Goal: Task Accomplishment & Management: Use online tool/utility

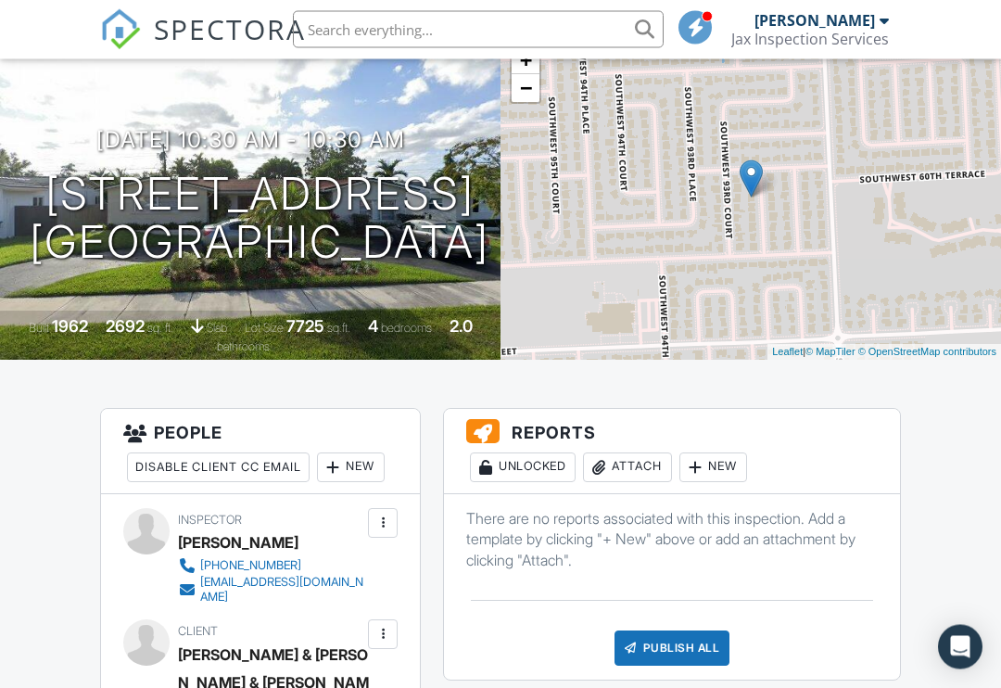
scroll to position [284, 0]
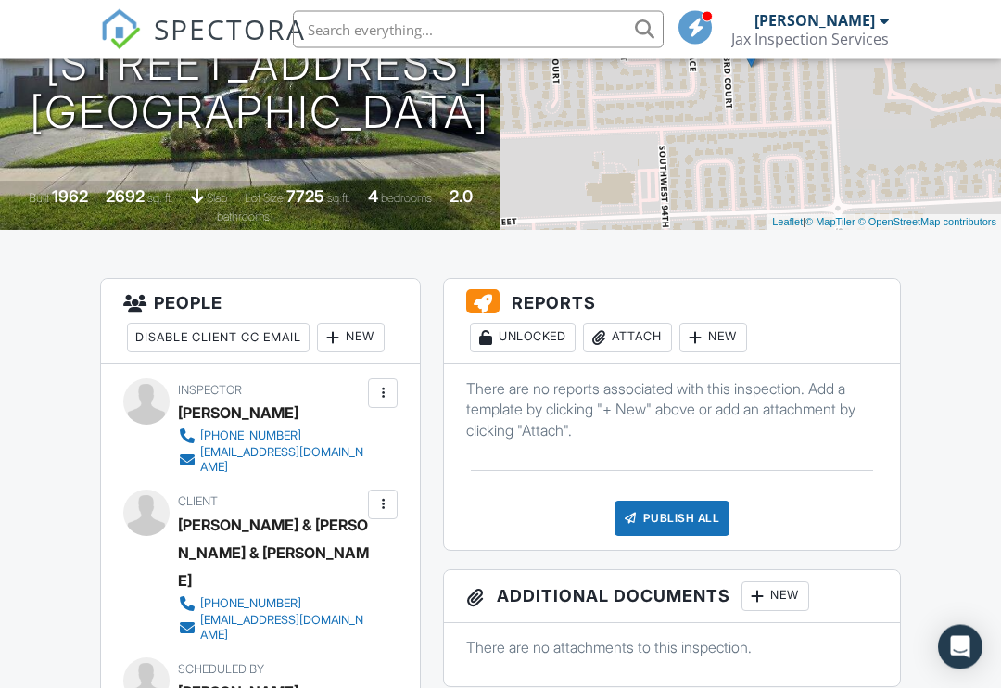
click at [705, 334] on div at bounding box center [695, 338] width 19 height 19
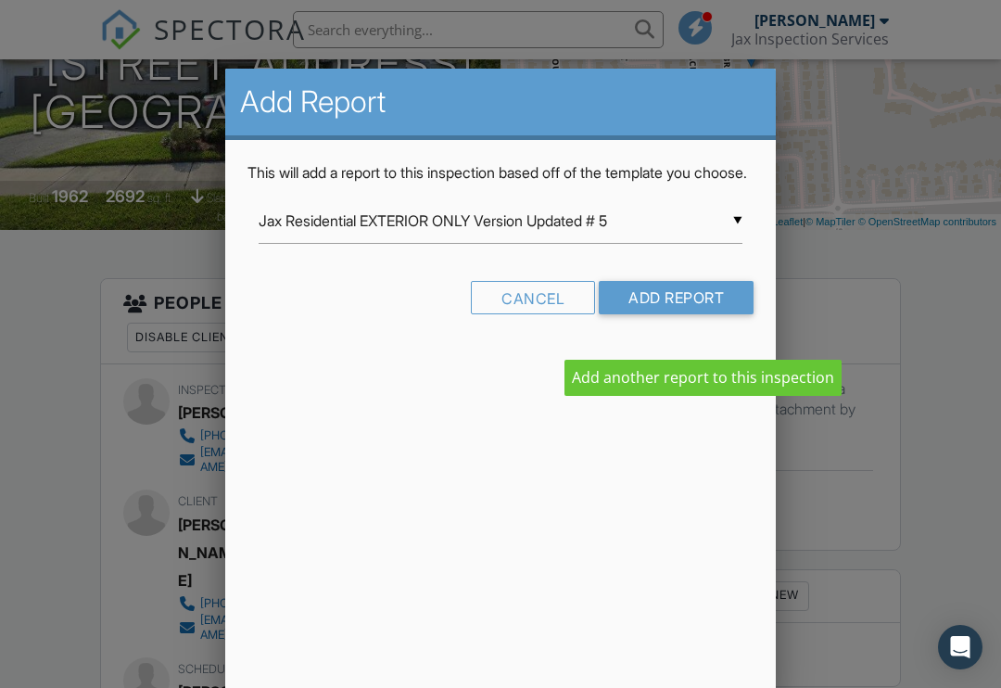
click at [741, 243] on input "Jax Residential EXTERIOR ONLY Version Updated # 5" at bounding box center [501, 220] width 484 height 45
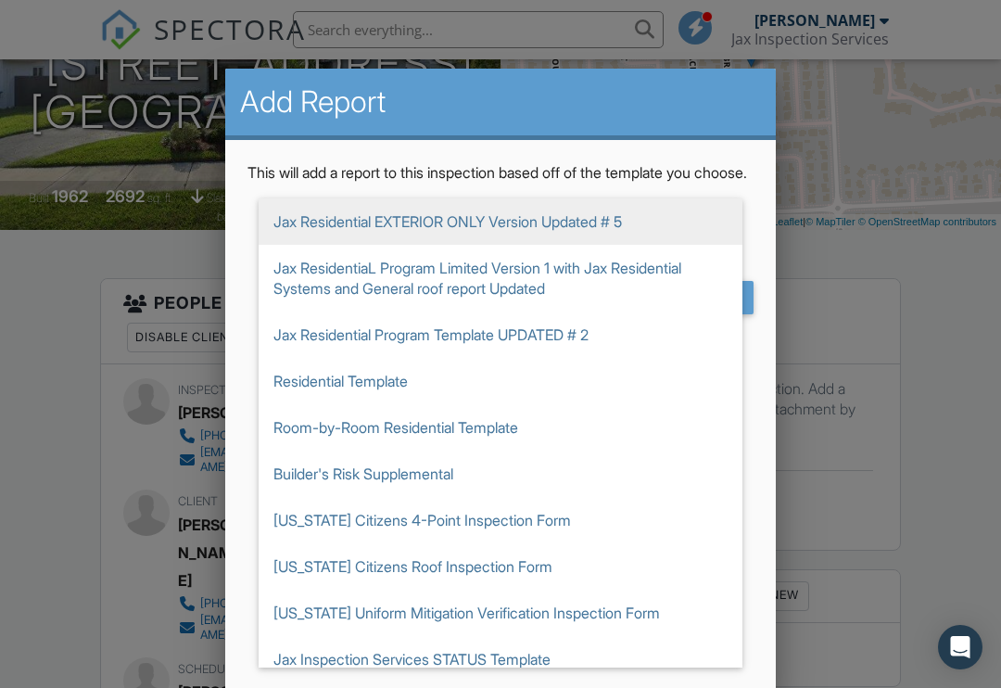
click at [605, 312] on span "Jax ResidentiaL Program Limited Version 1 with Jax Residential Systems and Gene…" at bounding box center [501, 278] width 484 height 67
type input "Jax ResidentiaL Program Limited Version 1 with Jax Residential Systems and Gene…"
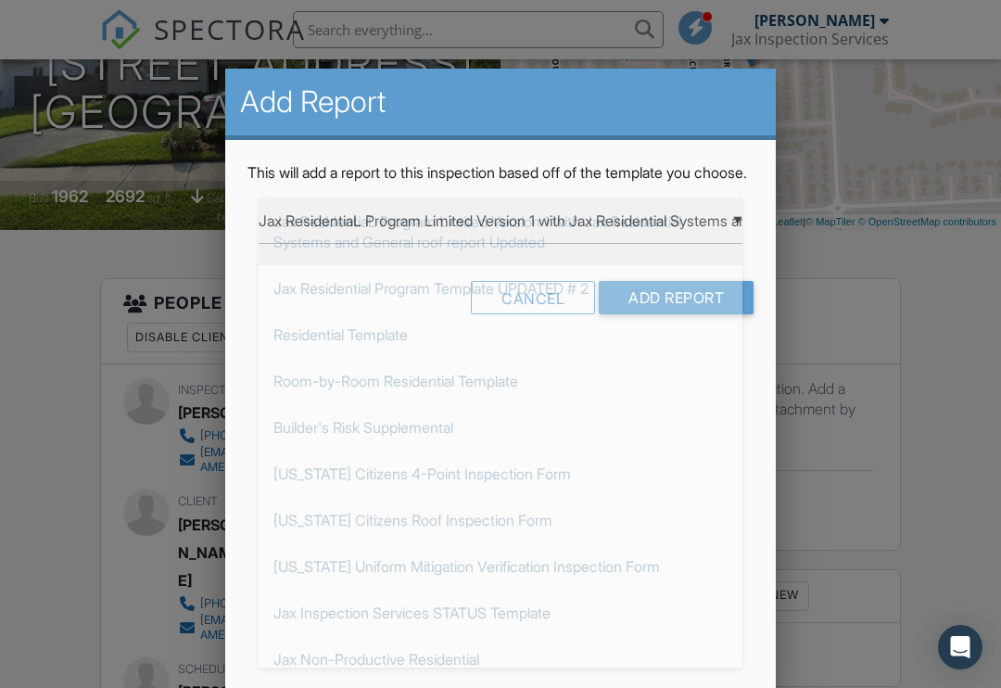
scroll to position [0, 0]
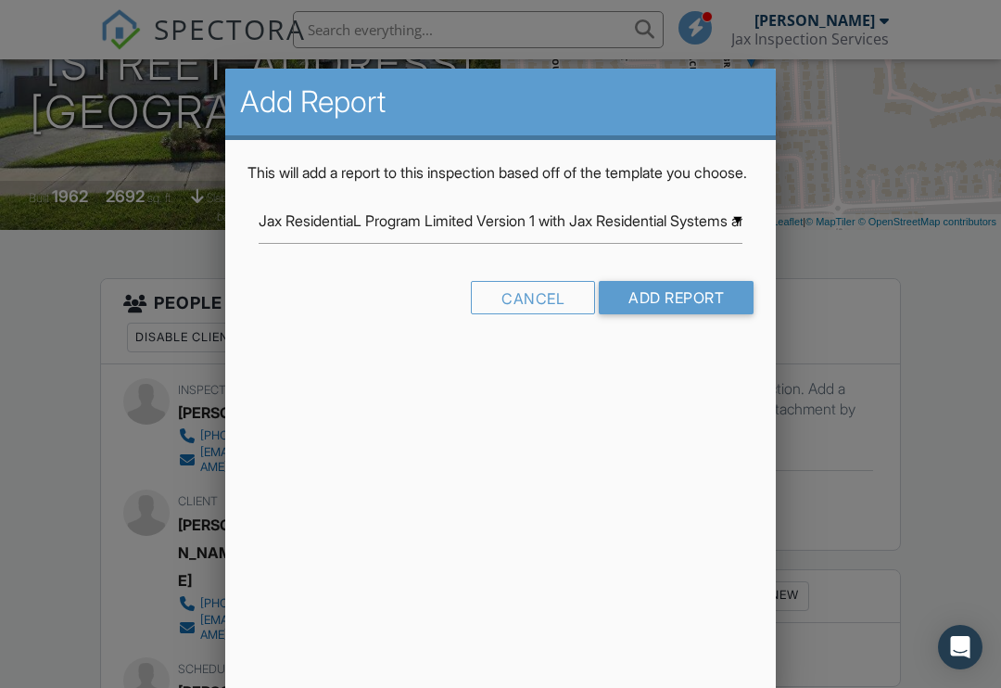
click at [684, 314] on input "Add Report" at bounding box center [676, 297] width 155 height 33
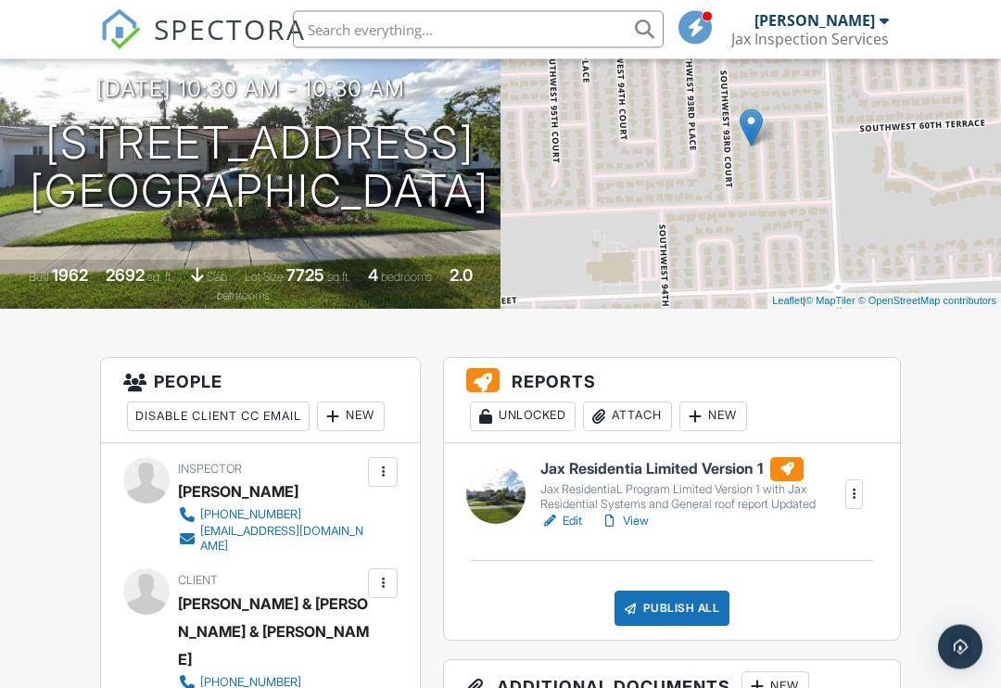
scroll to position [273, 0]
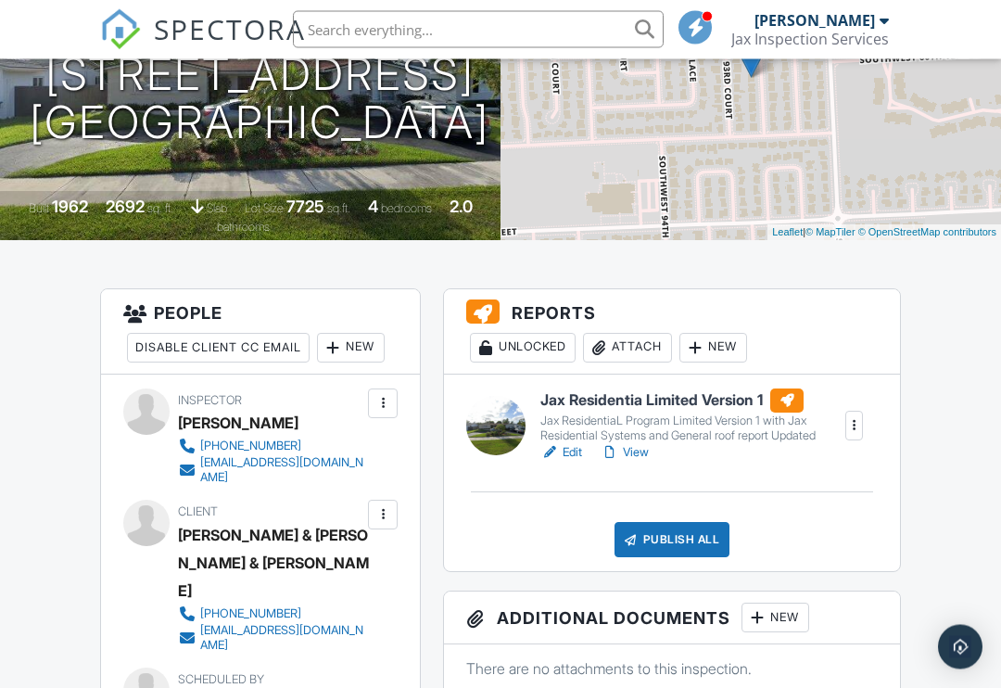
click at [696, 348] on div at bounding box center [695, 348] width 19 height 19
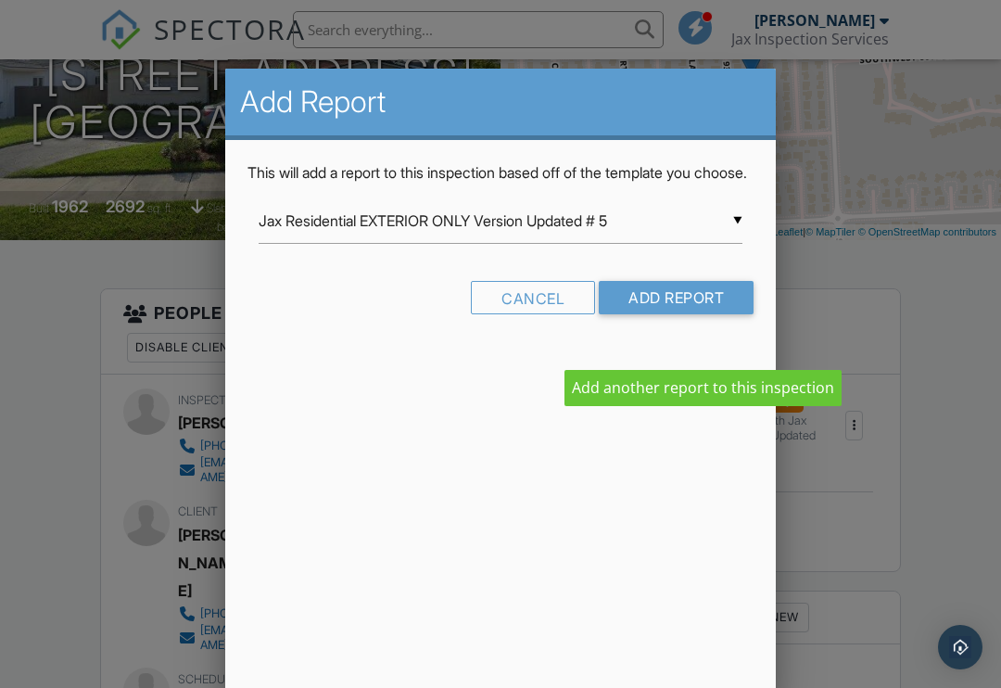
click at [722, 241] on input "Jax Residential EXTERIOR ONLY Version Updated # 5" at bounding box center [501, 220] width 484 height 45
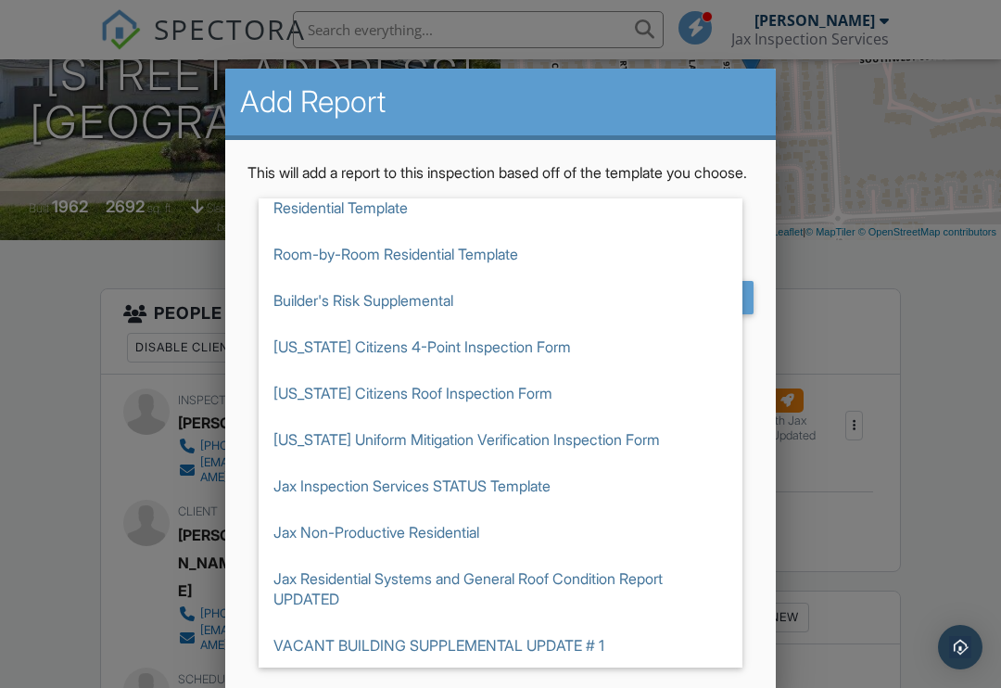
scroll to position [173, 0]
click at [625, 594] on span "Jax Residential Systems and General Roof Condition Report UPDATED" at bounding box center [501, 588] width 484 height 67
type input "Jax Residential Systems and General Roof Condition Report UPDATED"
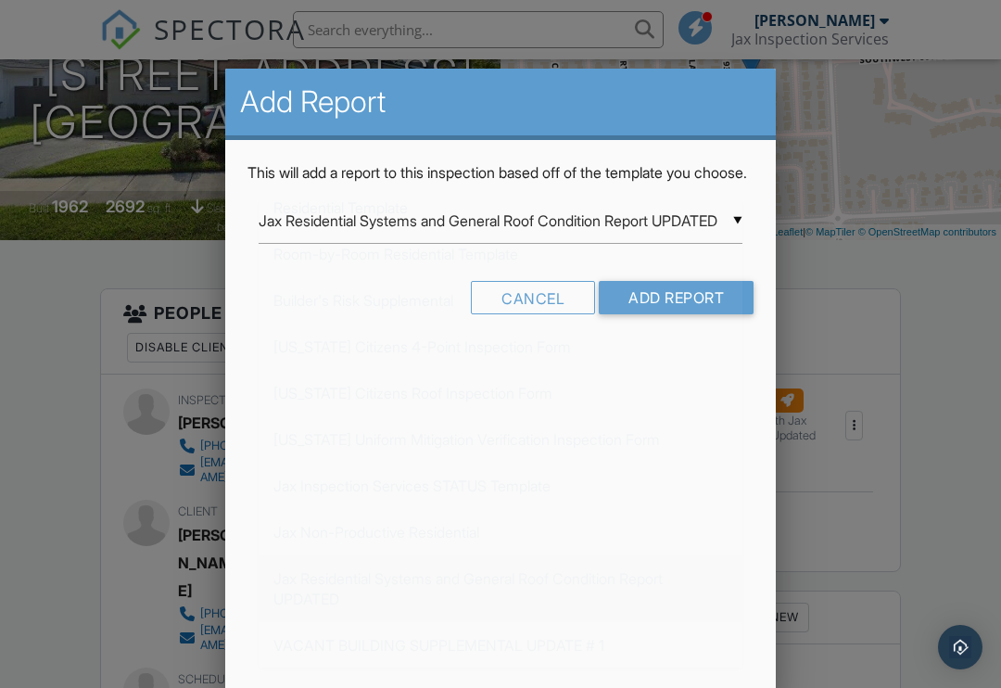
scroll to position [0, 0]
click at [720, 314] on input "Add Report" at bounding box center [676, 297] width 155 height 33
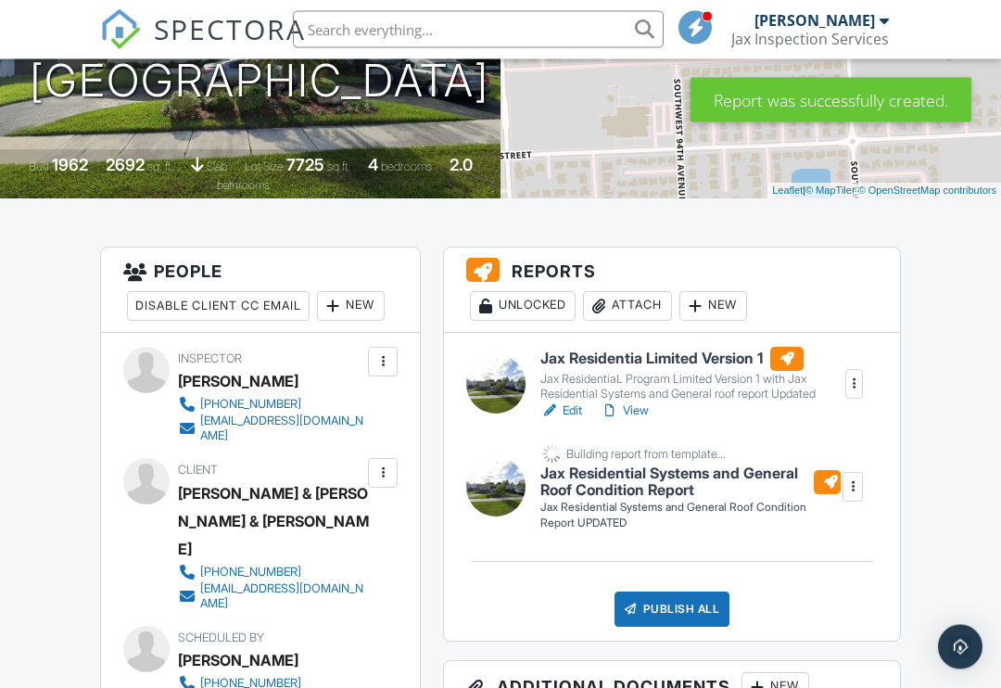
scroll to position [316, 0]
